Goal: Check status

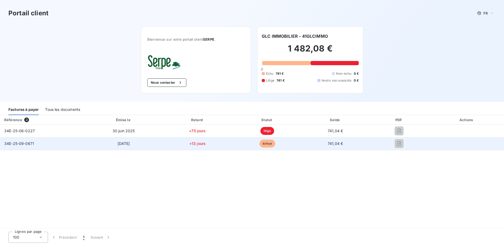
click at [265, 144] on span "échue" at bounding box center [267, 143] width 16 height 8
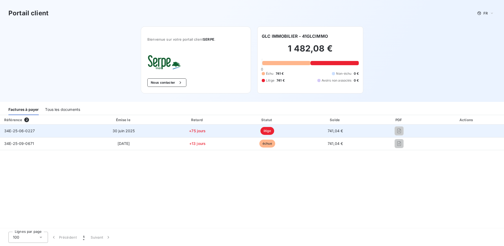
click at [265, 130] on span "litige" at bounding box center [267, 131] width 14 height 8
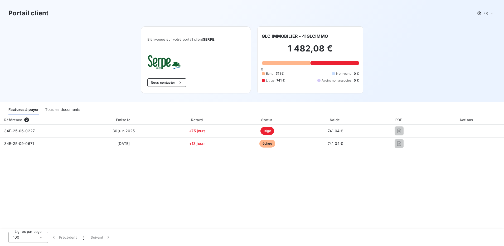
click at [60, 111] on div "Tous les documents" at bounding box center [62, 109] width 35 height 11
